Goal: Transaction & Acquisition: Subscribe to service/newsletter

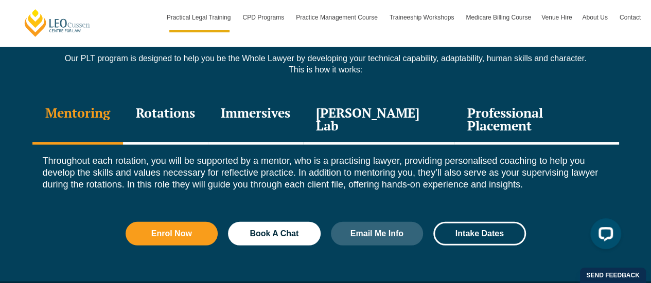
scroll to position [1441, 0]
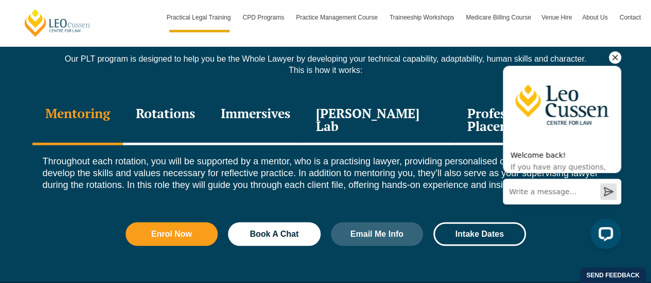
click at [620, 54] on icon "Hide greeting" at bounding box center [615, 57] width 12 height 12
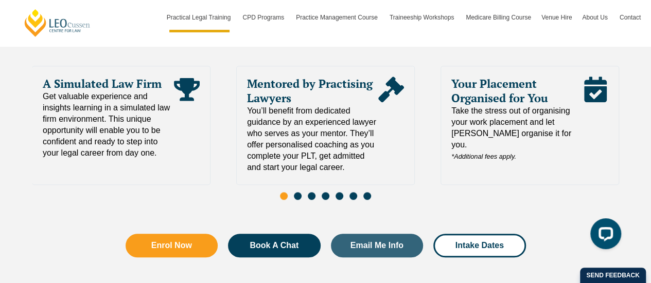
scroll to position [2278, 0]
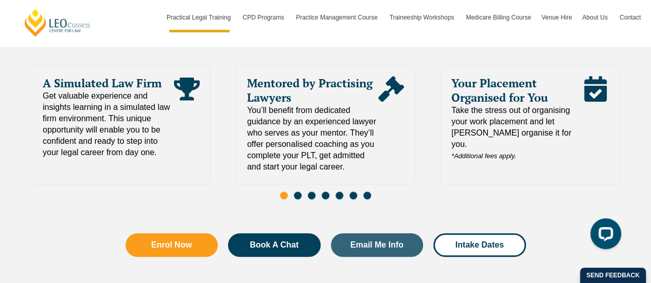
click at [297, 192] on span "Go to slide 2" at bounding box center [298, 196] width 8 height 8
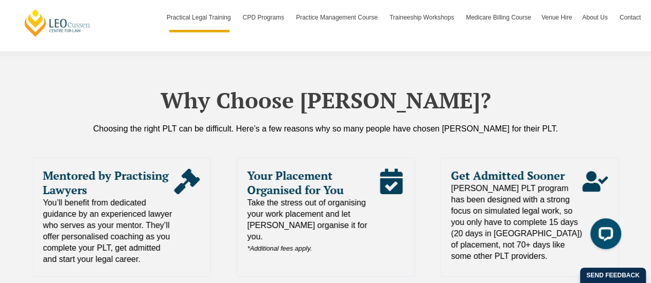
scroll to position [2187, 0]
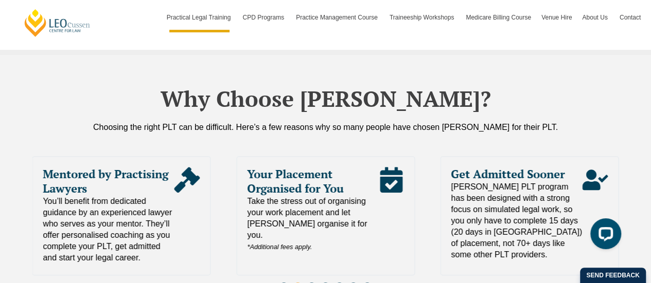
click at [313, 283] on span "Go to slide 3" at bounding box center [312, 287] width 8 height 8
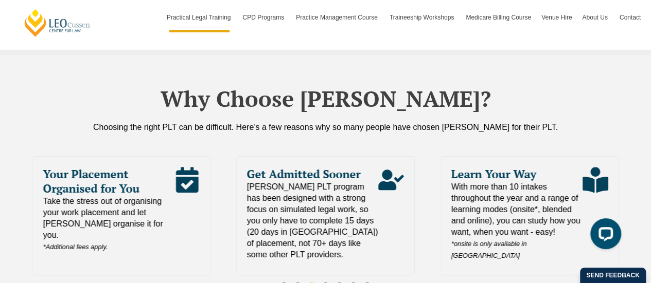
click at [325, 283] on span "Go to slide 4" at bounding box center [326, 287] width 8 height 8
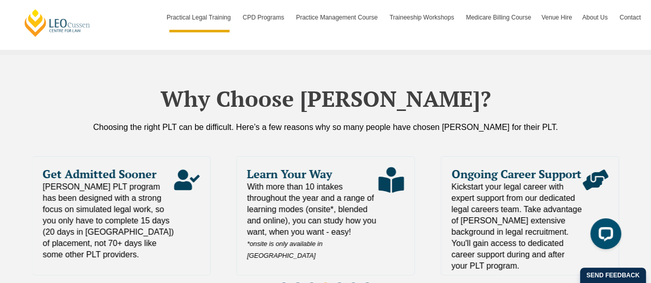
click at [339, 283] on span "Go to slide 5" at bounding box center [339, 287] width 8 height 8
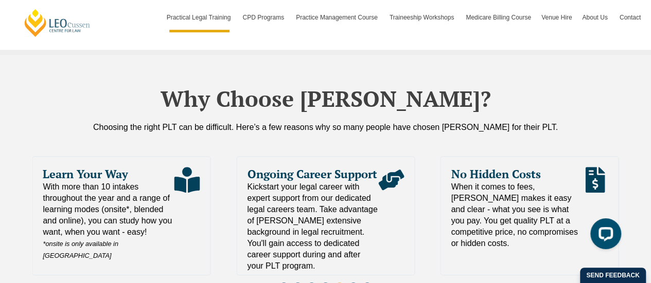
click at [350, 283] on span "Go to slide 6" at bounding box center [353, 287] width 8 height 8
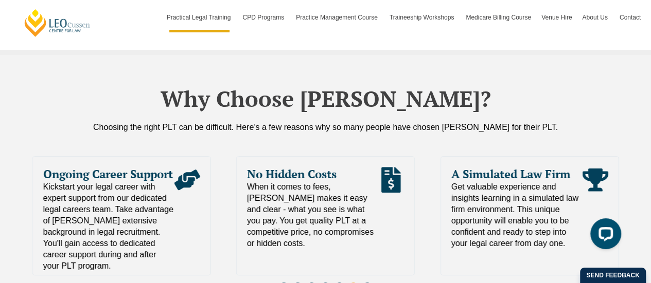
click at [371, 282] on div "Slides" at bounding box center [325, 288] width 587 height 12
click at [365, 283] on span "Go to slide 7" at bounding box center [367, 287] width 8 height 8
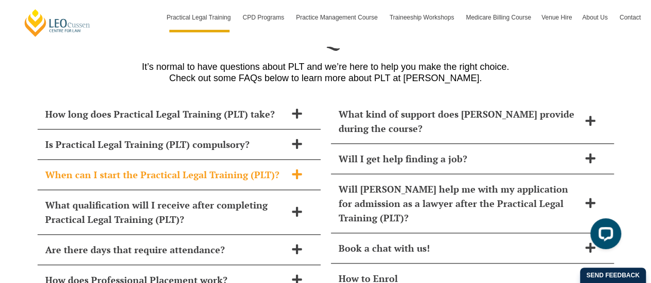
scroll to position [4385, 0]
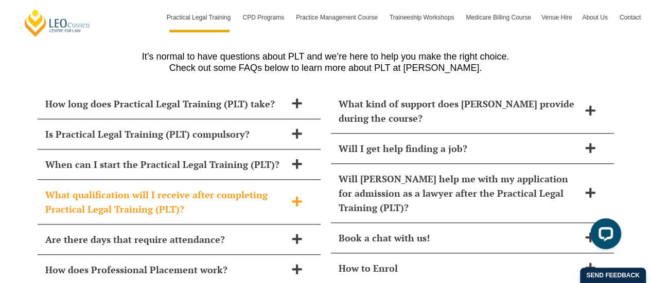
click at [305, 196] on span at bounding box center [297, 202] width 22 height 13
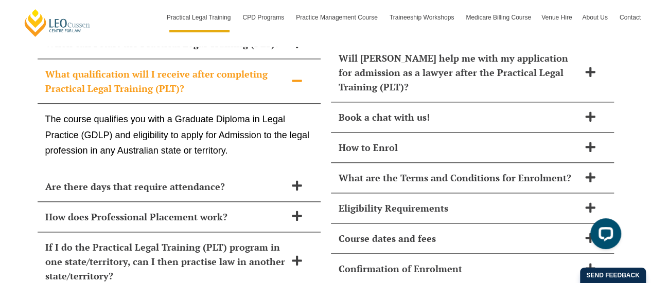
scroll to position [4505, 0]
click at [304, 172] on div "Are there days that require attendance?" at bounding box center [179, 187] width 283 height 30
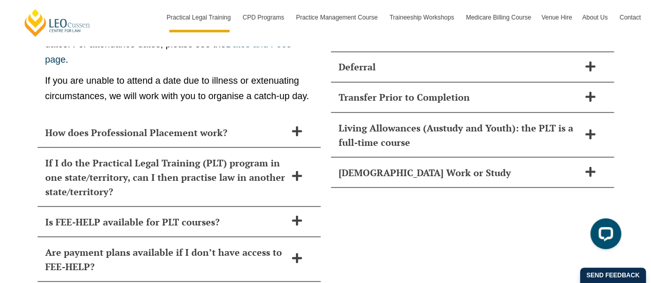
scroll to position [4769, 0]
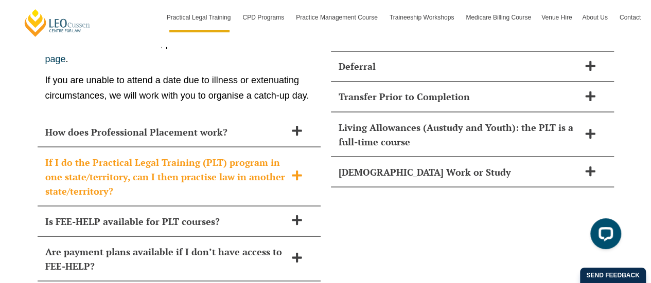
click at [301, 170] on span at bounding box center [297, 176] width 22 height 13
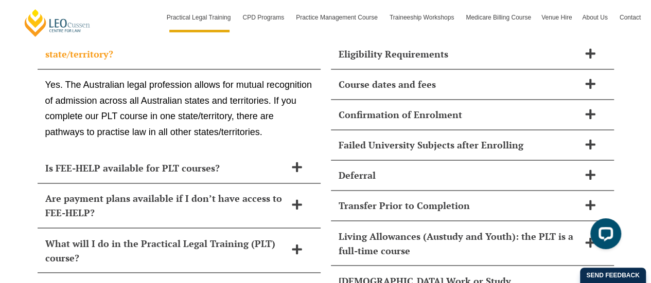
scroll to position [4660, 0]
click at [298, 162] on icon at bounding box center [296, 167] width 11 height 11
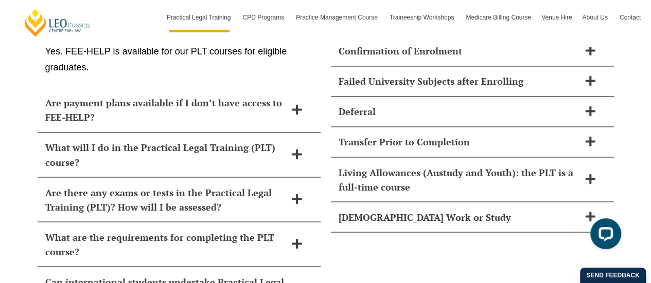
scroll to position [4726, 0]
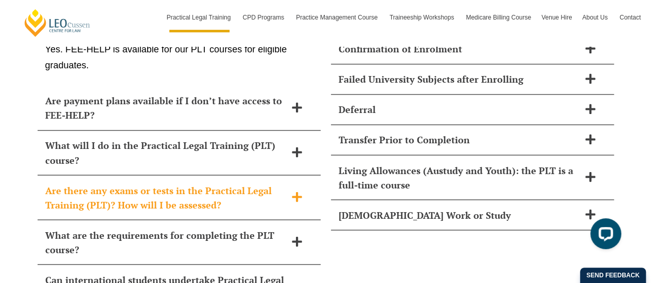
click at [300, 191] on icon at bounding box center [296, 196] width 11 height 11
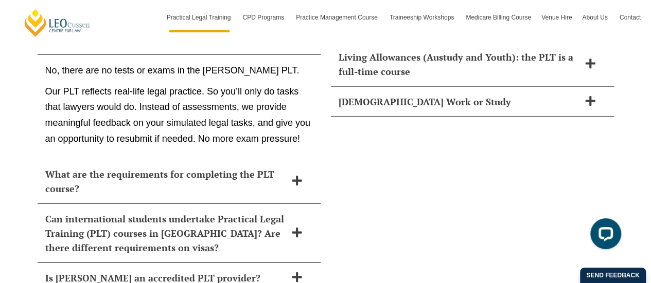
scroll to position [4843, 0]
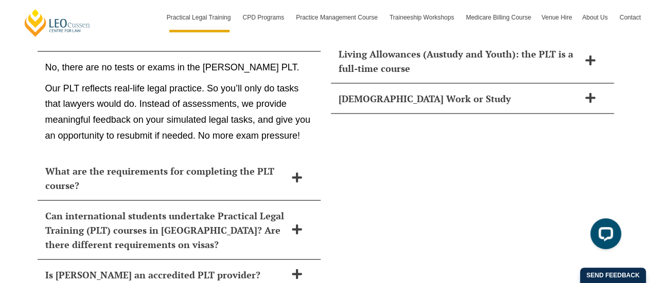
click at [300, 156] on div "What are the requirements for completing the PLT course?" at bounding box center [179, 178] width 283 height 45
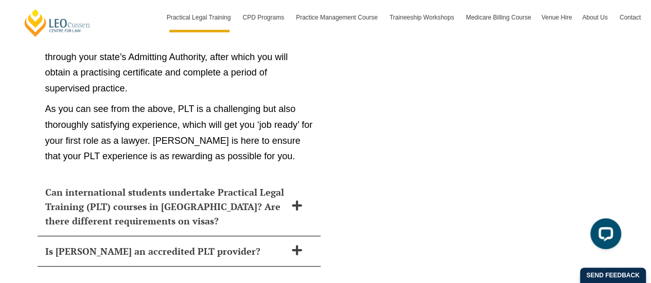
scroll to position [5934, 0]
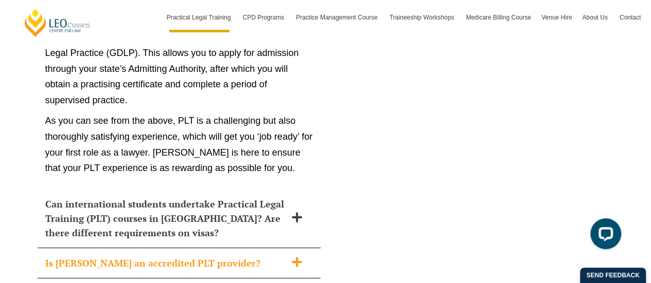
click at [305, 257] on span at bounding box center [297, 263] width 22 height 13
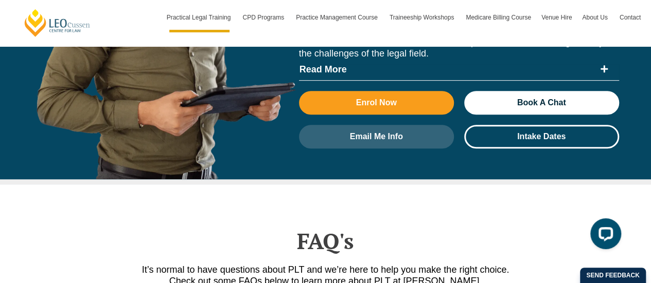
scroll to position [4357, 0]
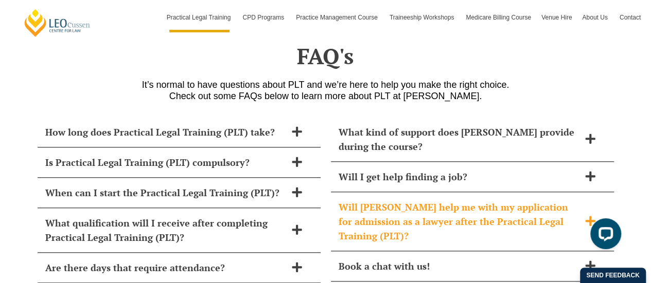
click at [394, 200] on span "Will Leo Cussen help me with my application for admission as a lawyer after the…" at bounding box center [459, 221] width 241 height 43
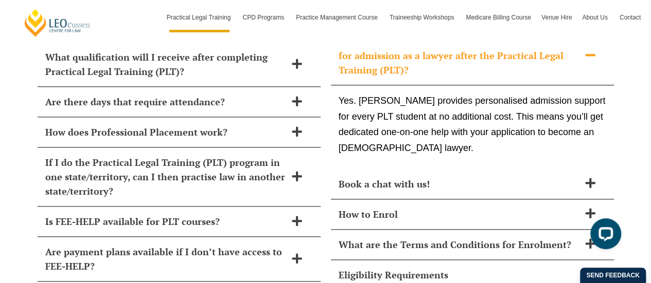
scroll to position [4526, 0]
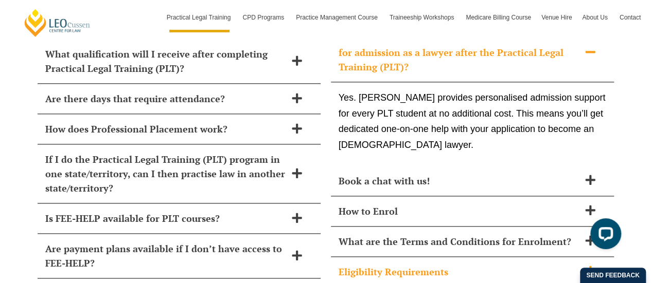
click at [459, 265] on span "Eligibility Requirements" at bounding box center [459, 272] width 241 height 14
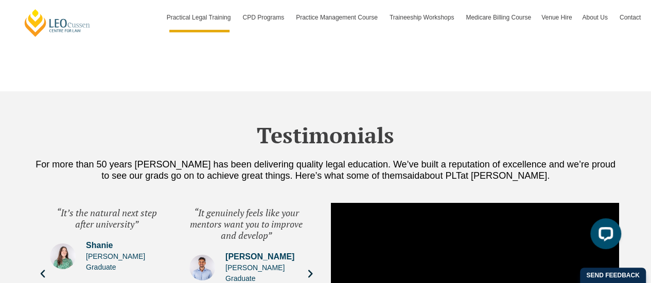
scroll to position [3570, 0]
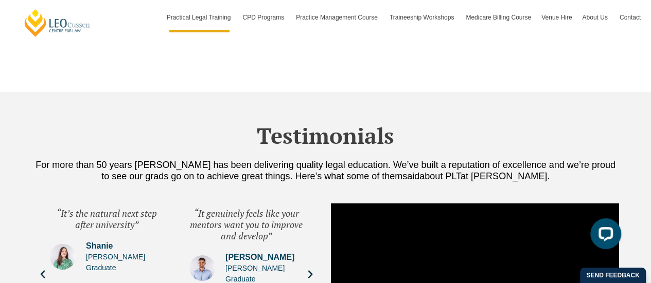
click at [311, 270] on icon "Next slide" at bounding box center [310, 275] width 10 height 10
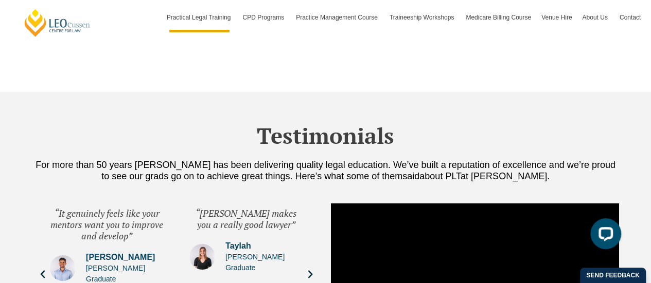
click at [310, 271] on icon "Next slide" at bounding box center [310, 275] width 5 height 8
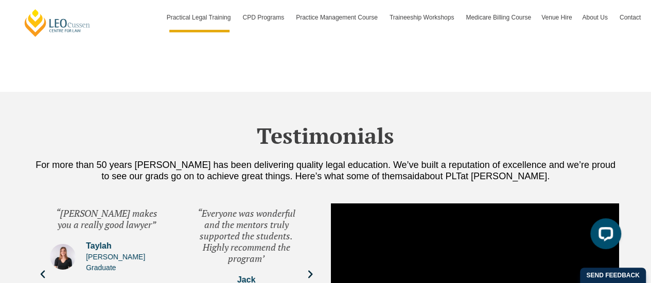
click at [310, 271] on icon "Next slide" at bounding box center [310, 275] width 5 height 8
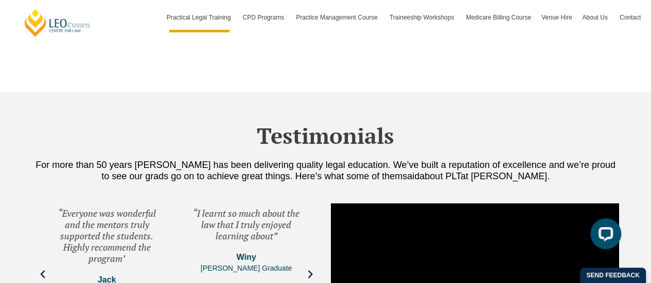
click at [313, 270] on icon "Next slide" at bounding box center [310, 275] width 10 height 10
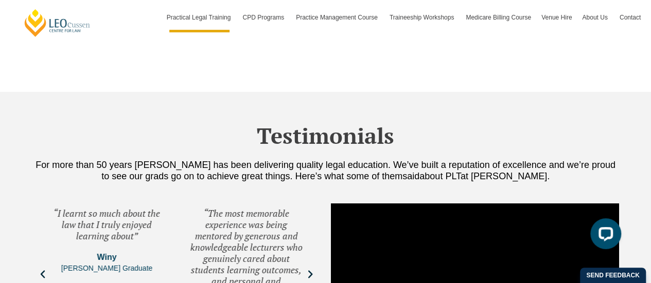
click at [311, 270] on icon "Next slide" at bounding box center [310, 275] width 10 height 10
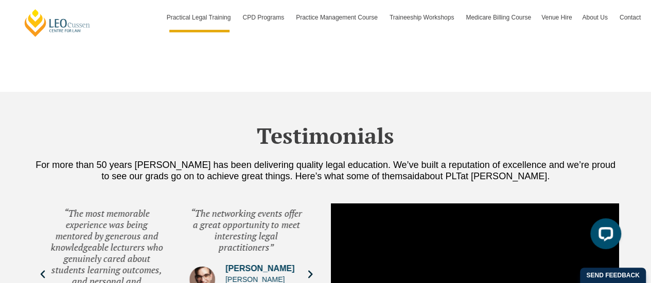
click at [311, 270] on icon "Next slide" at bounding box center [310, 275] width 10 height 10
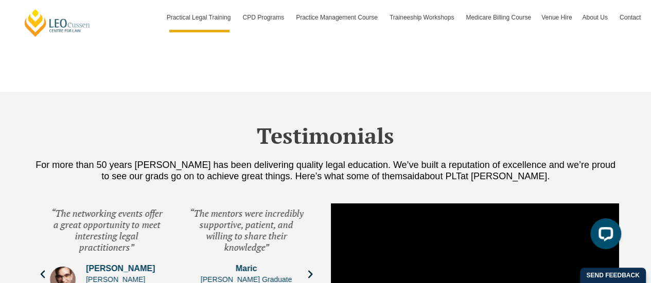
click at [311, 270] on icon "Next slide" at bounding box center [310, 275] width 10 height 10
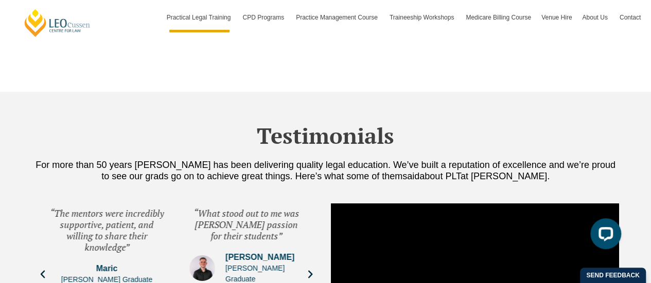
click at [311, 270] on icon "Next slide" at bounding box center [310, 275] width 10 height 10
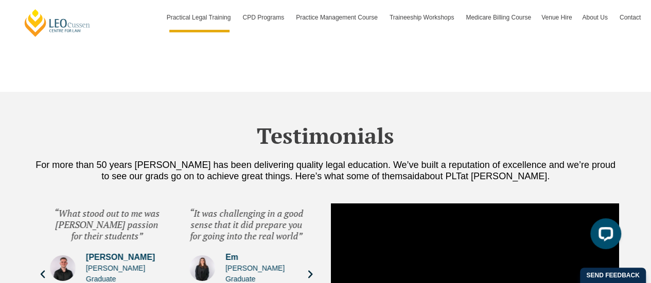
click at [311, 270] on icon "Next slide" at bounding box center [310, 275] width 10 height 10
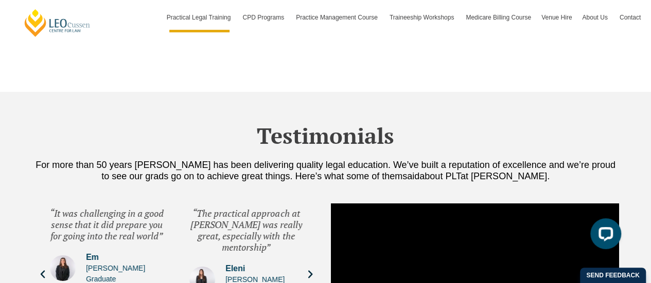
click at [311, 270] on icon "Next slide" at bounding box center [310, 275] width 10 height 10
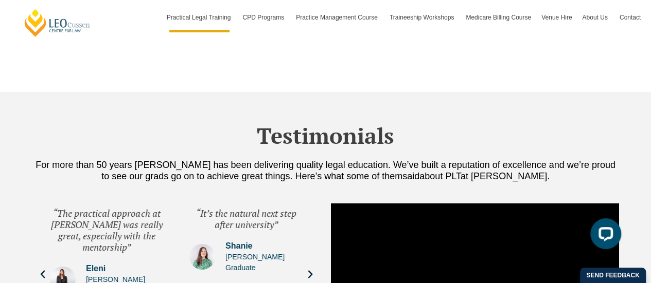
click at [311, 270] on icon "Next slide" at bounding box center [310, 275] width 10 height 10
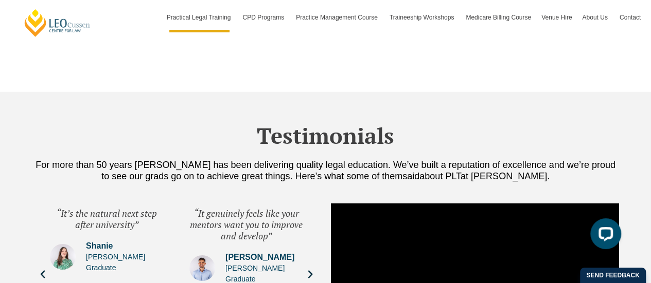
click at [40, 242] on div "“It’s the natural next step after university” Shanie Leo Cussen Graduate" at bounding box center [107, 275] width 134 height 154
click at [43, 271] on icon "Previous slide" at bounding box center [42, 275] width 4 height 8
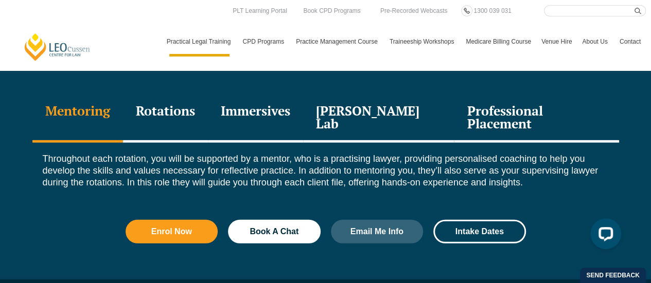
scroll to position [1444, 0]
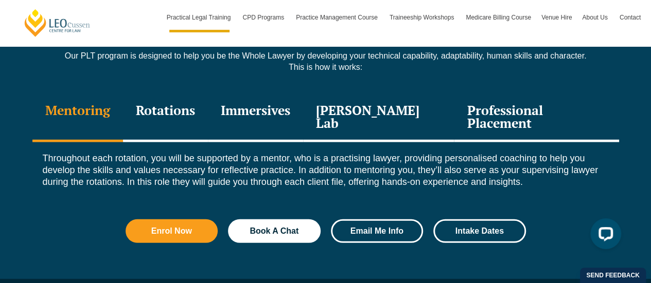
click at [362, 227] on span "Email Me Info" at bounding box center [376, 231] width 53 height 8
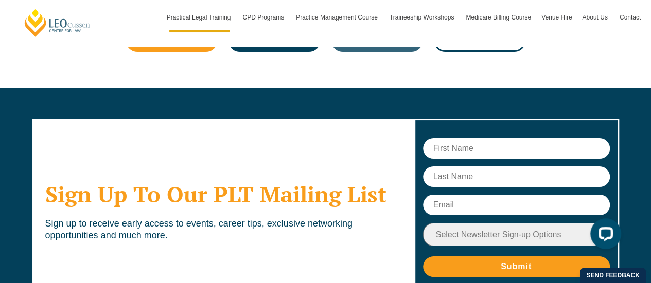
scroll to position [5869, 0]
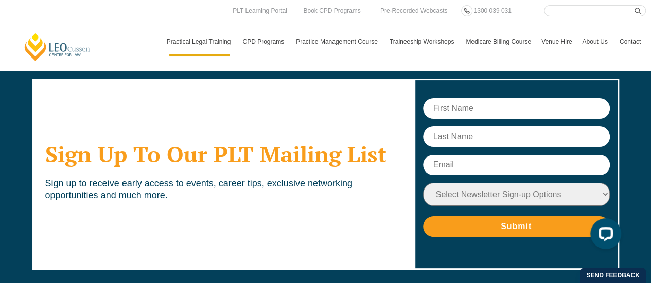
click at [517, 183] on select "Select Newsletter Sign-up Options Practical Legal Training - VIC Practical Lega…" at bounding box center [516, 194] width 187 height 23
select select "tfa_15"
click at [423, 183] on select "Select Newsletter Sign-up Options Practical Legal Training - VIC Practical Lega…" at bounding box center [516, 194] width 187 height 23
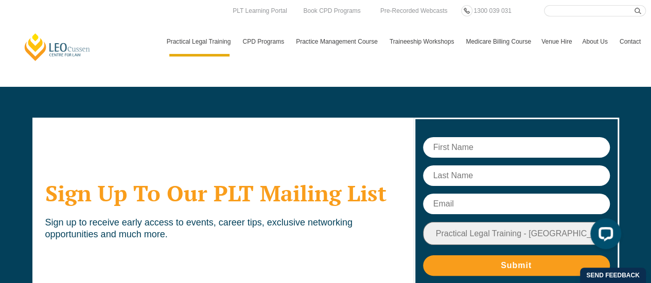
scroll to position [5828, 0]
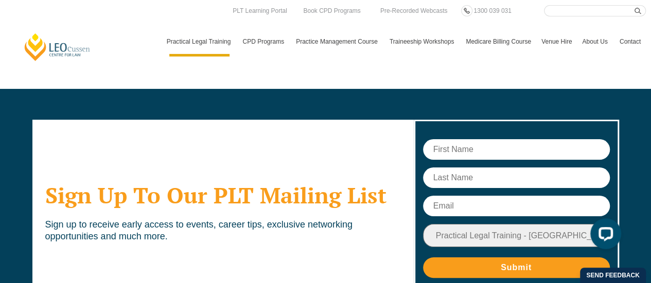
click at [468, 139] on input "text" at bounding box center [516, 149] width 187 height 21
type input "Alyssa"
click at [452, 168] on input "text" at bounding box center [516, 178] width 187 height 21
type input "Maxwell"
click at [447, 196] on input "text" at bounding box center [516, 206] width 187 height 21
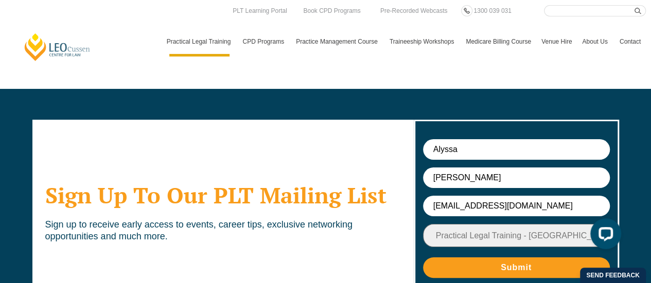
type input "alyssamaxwell18@outlook.com"
click at [473, 258] on input "Submit" at bounding box center [516, 268] width 187 height 21
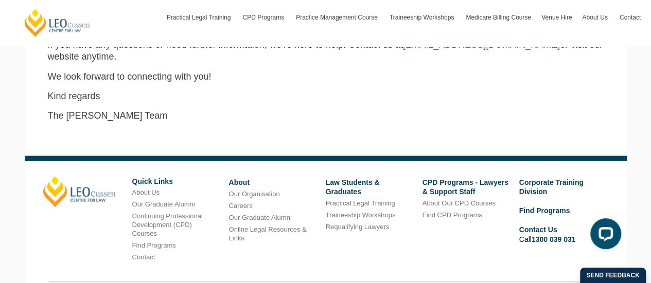
scroll to position [443, 0]
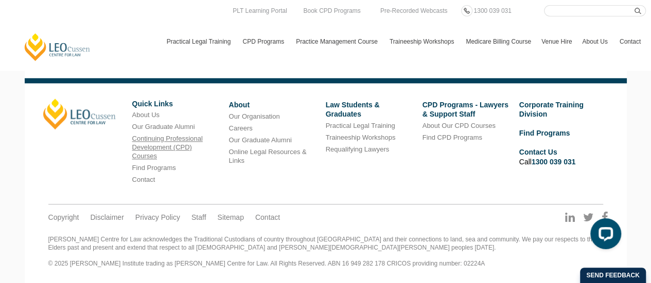
click at [190, 140] on link "Continuing Professional Development (CPD) Courses" at bounding box center [167, 147] width 70 height 25
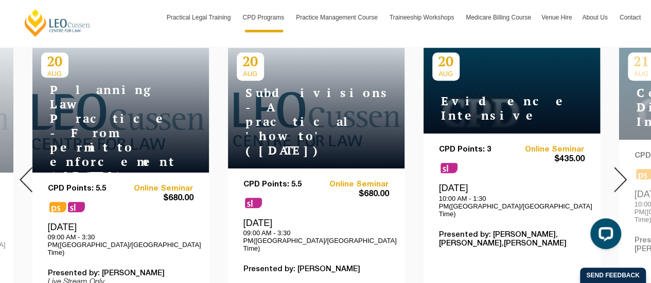
scroll to position [423, 0]
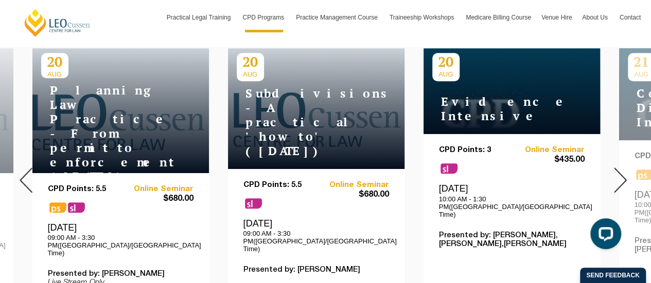
click at [622, 172] on img at bounding box center [620, 180] width 13 height 25
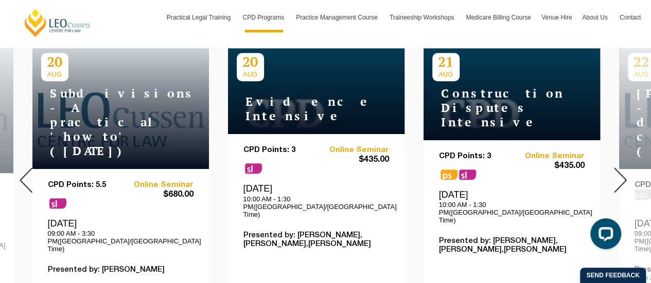
click at [620, 173] on img at bounding box center [620, 180] width 13 height 25
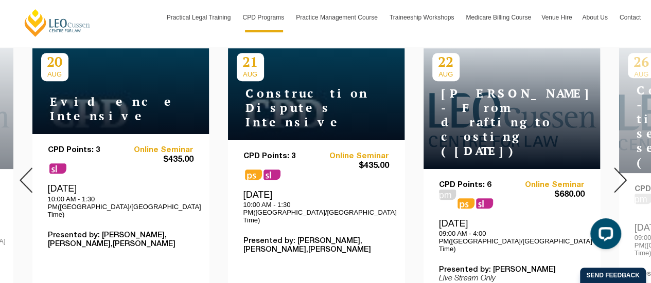
click at [619, 172] on img at bounding box center [620, 180] width 13 height 25
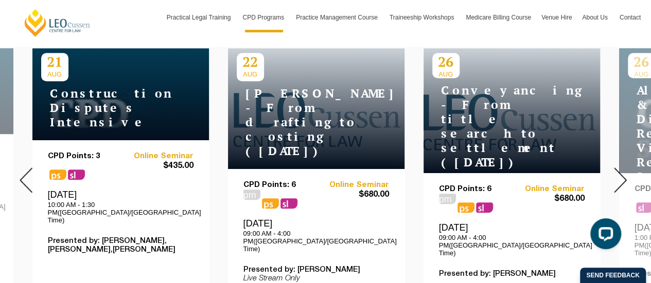
click at [619, 172] on img at bounding box center [620, 180] width 13 height 25
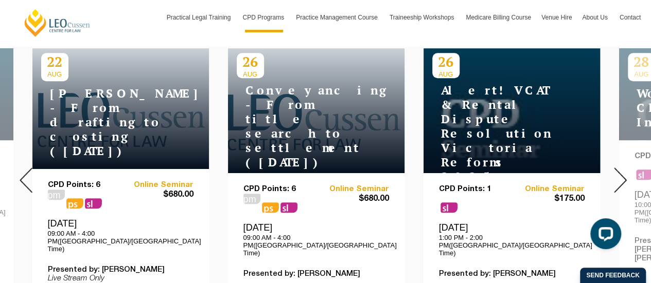
click at [619, 173] on img at bounding box center [620, 180] width 13 height 25
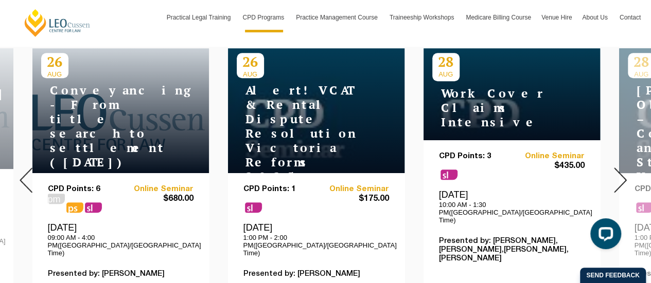
click at [619, 173] on img at bounding box center [620, 180] width 13 height 25
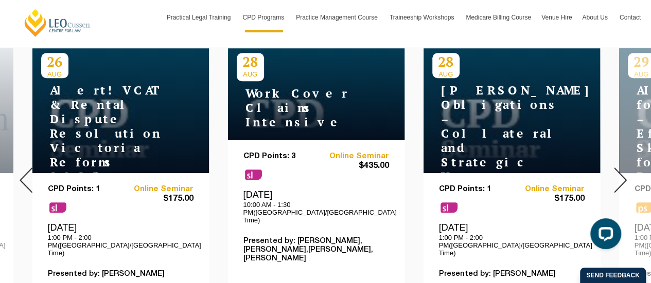
click at [619, 173] on img at bounding box center [620, 180] width 13 height 25
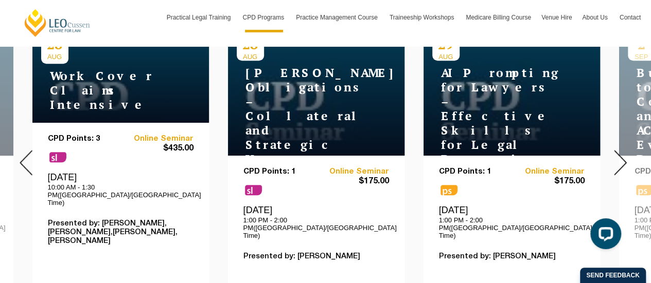
scroll to position [513, 0]
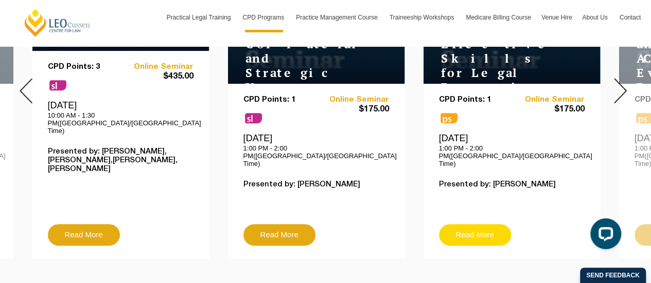
click at [484, 224] on link "Read More" at bounding box center [475, 235] width 72 height 22
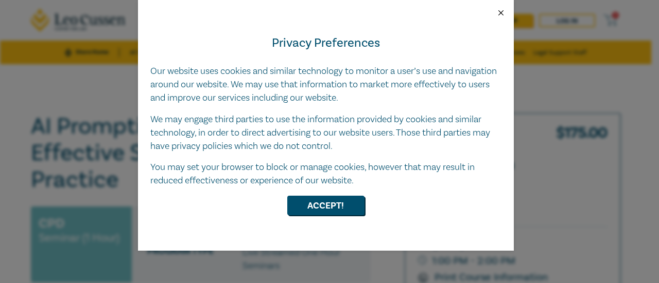
click at [500, 9] on button "Close" at bounding box center [500, 12] width 9 height 9
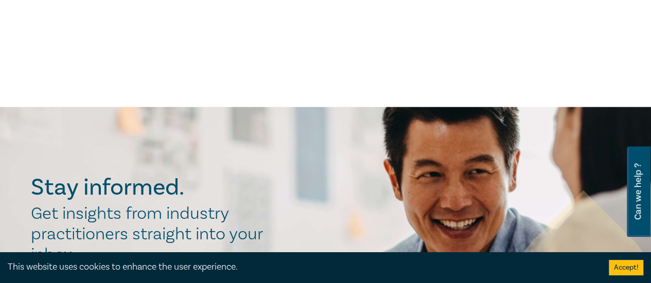
scroll to position [581, 0]
